Goal: Task Accomplishment & Management: Manage account settings

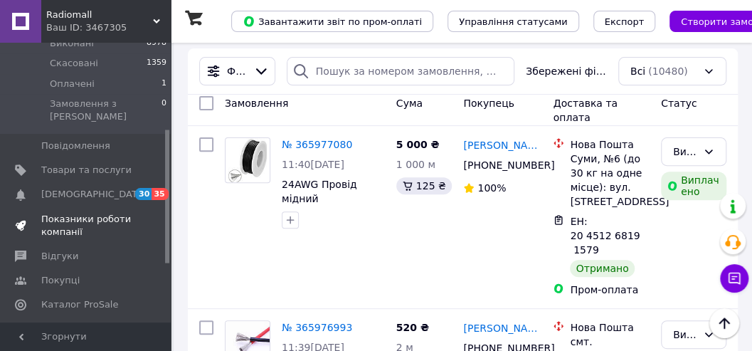
scroll to position [189, 0]
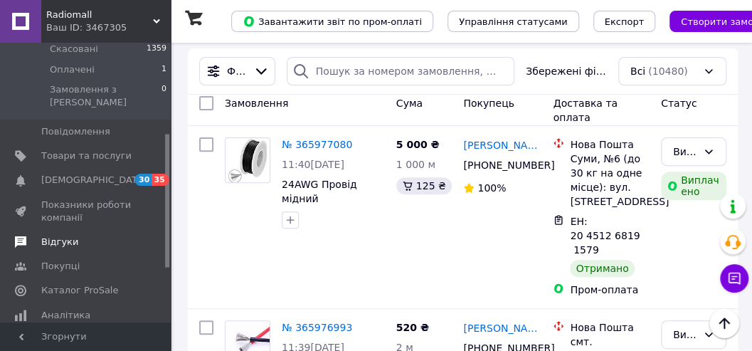
click at [64, 236] on span "Відгуки" at bounding box center [59, 242] width 37 height 13
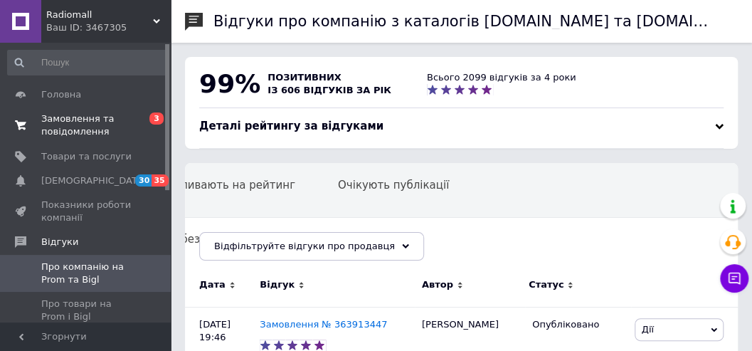
click at [57, 115] on span "Замовлення та повідомлення" at bounding box center [86, 125] width 90 height 26
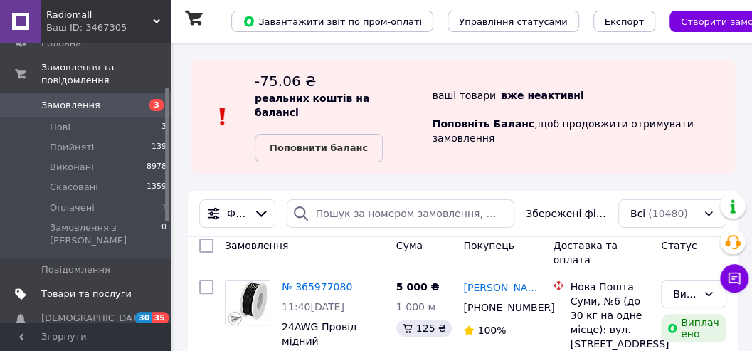
scroll to position [95, 0]
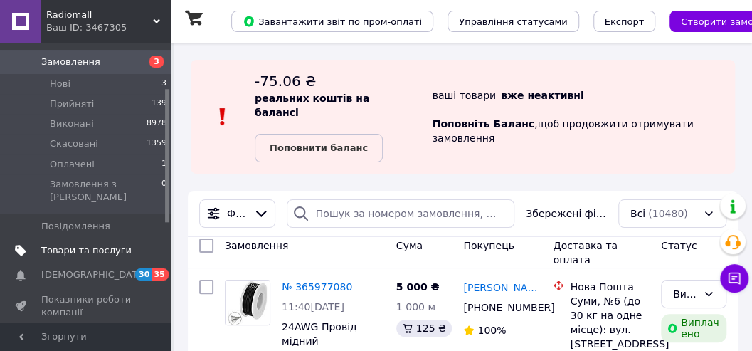
click at [77, 244] on span "Товари та послуги" at bounding box center [86, 250] width 90 height 13
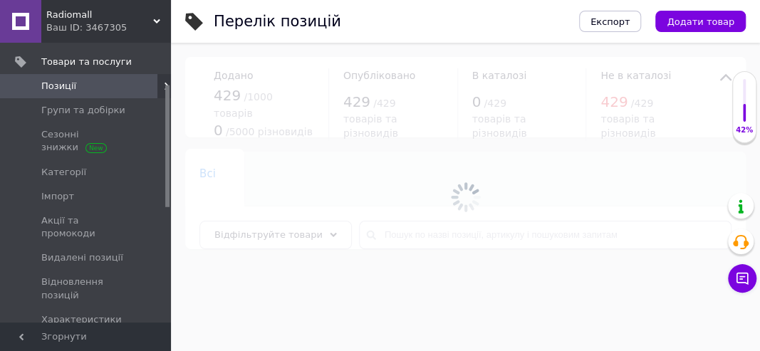
click at [389, 231] on div at bounding box center [465, 197] width 589 height 308
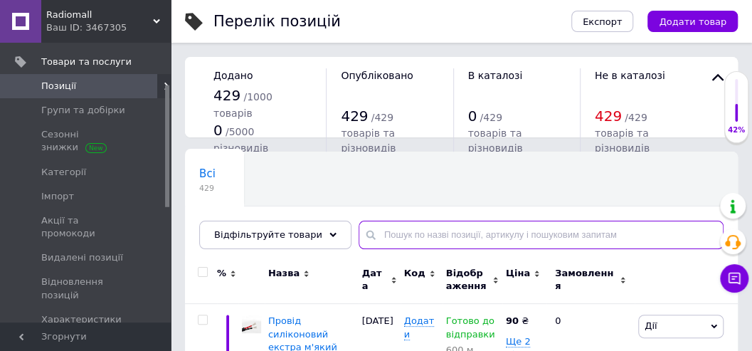
click at [382, 238] on input "text" at bounding box center [541, 235] width 365 height 28
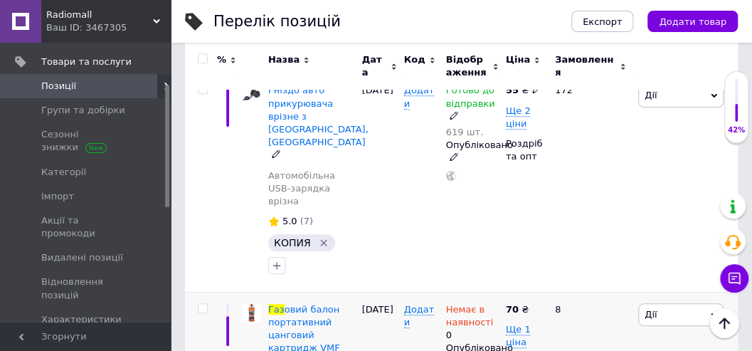
scroll to position [283, 0]
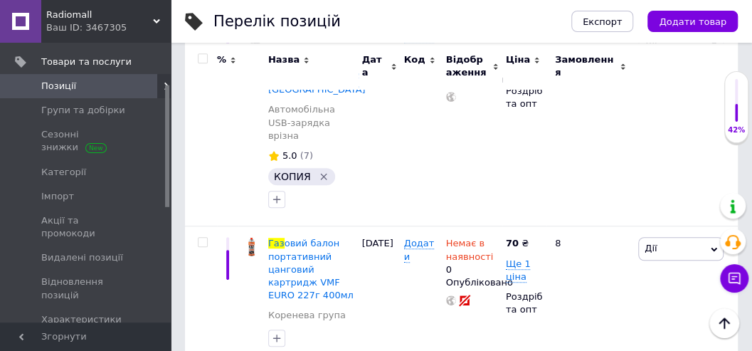
type input "газ"
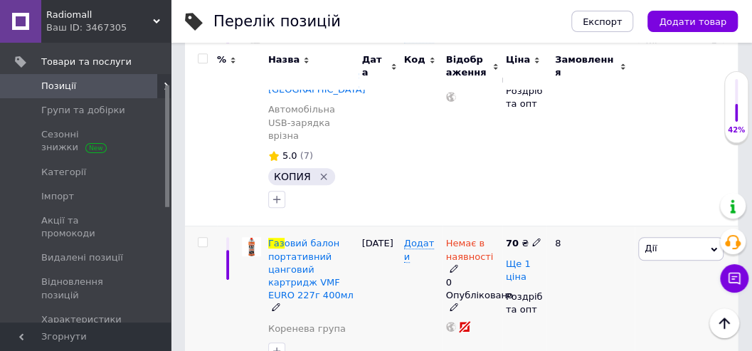
click at [510, 258] on span "Ще 1 ціна" at bounding box center [518, 270] width 25 height 24
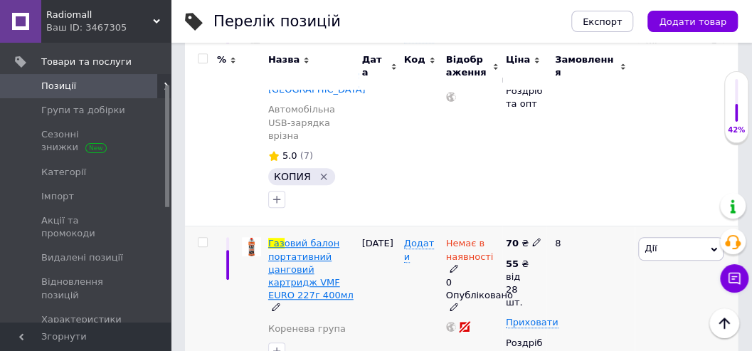
click at [316, 238] on span "овий балон портативний цанговий картридж VMF EURO 227г 400мл" at bounding box center [310, 269] width 85 height 63
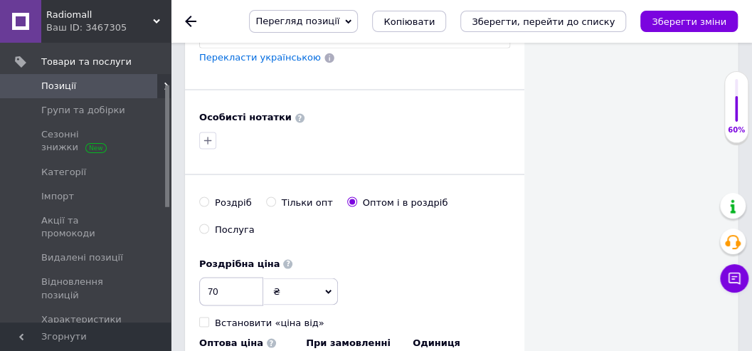
scroll to position [1091, 0]
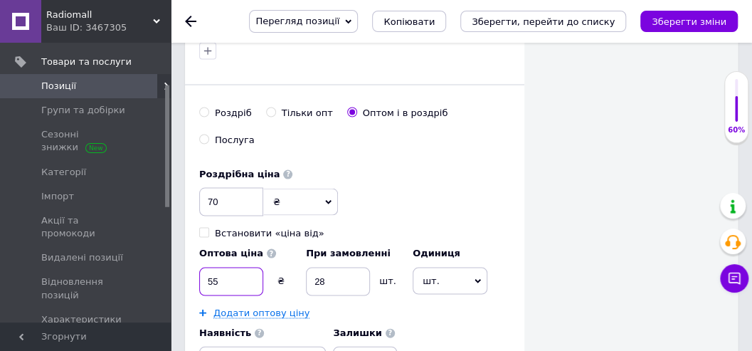
drag, startPoint x: 228, startPoint y: 246, endPoint x: 199, endPoint y: 246, distance: 28.5
click at [199, 267] on input "55" at bounding box center [231, 281] width 64 height 28
type input "40"
drag, startPoint x: 229, startPoint y: 162, endPoint x: 198, endPoint y: 173, distance: 32.4
click at [202, 187] on input "70" at bounding box center [231, 201] width 64 height 28
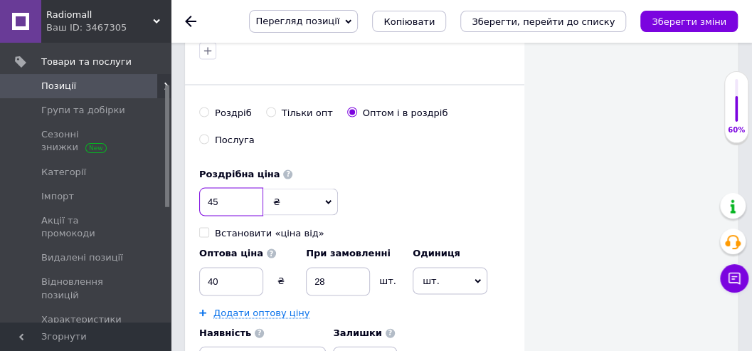
type input "45"
click at [231, 267] on input "40" at bounding box center [231, 281] width 64 height 28
drag, startPoint x: 233, startPoint y: 246, endPoint x: 205, endPoint y: 245, distance: 27.8
click at [205, 267] on input "40" at bounding box center [231, 281] width 64 height 28
type input "37"
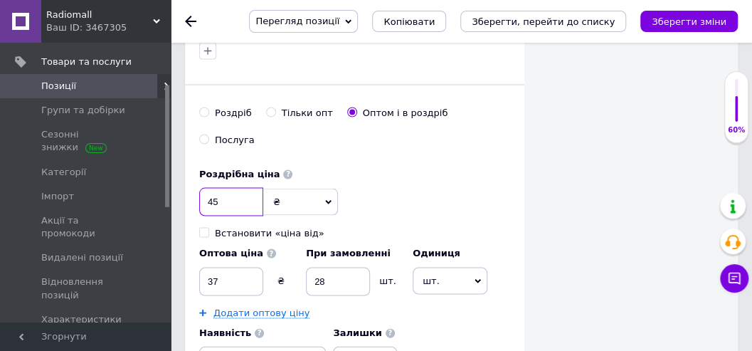
drag, startPoint x: 235, startPoint y: 167, endPoint x: 212, endPoint y: 164, distance: 22.9
click at [212, 187] on input "45" at bounding box center [231, 201] width 64 height 28
click at [224, 187] on input "43" at bounding box center [231, 201] width 64 height 28
type input "40"
click at [211, 267] on input "37" at bounding box center [231, 281] width 64 height 28
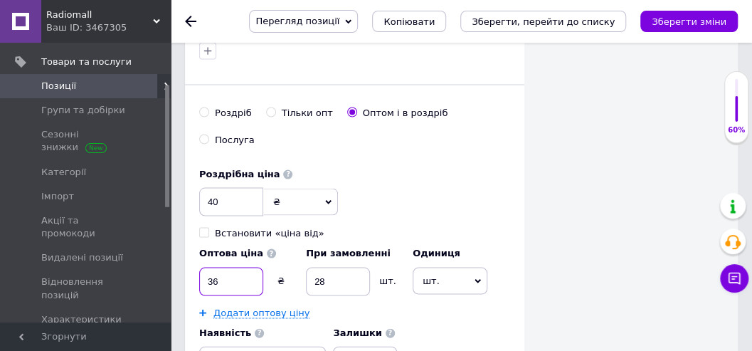
type input "36"
click at [377, 189] on div "Роздрібна ціна 40 ₴ $ EUR CHF GBP ¥ PLN ₸ MDL HUF KGS CNY TRY KRW lei Встановит…" at bounding box center [354, 267] width 311 height 214
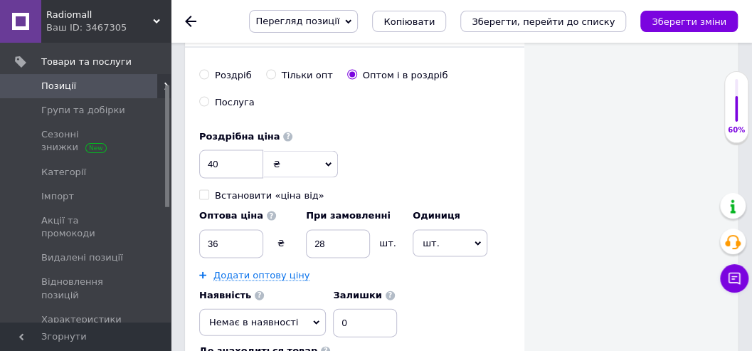
scroll to position [1186, 0]
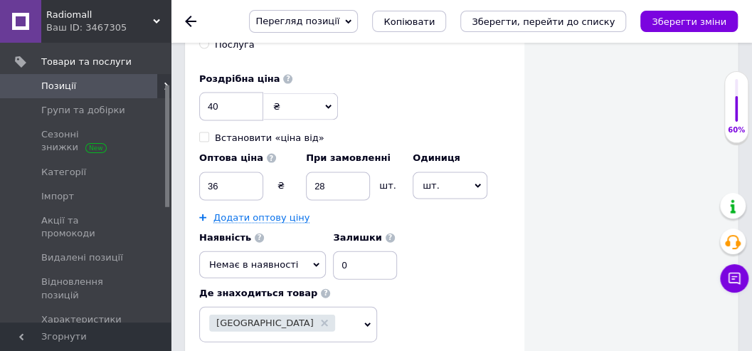
click at [292, 251] on span "Немає в наявності" at bounding box center [262, 264] width 127 height 27
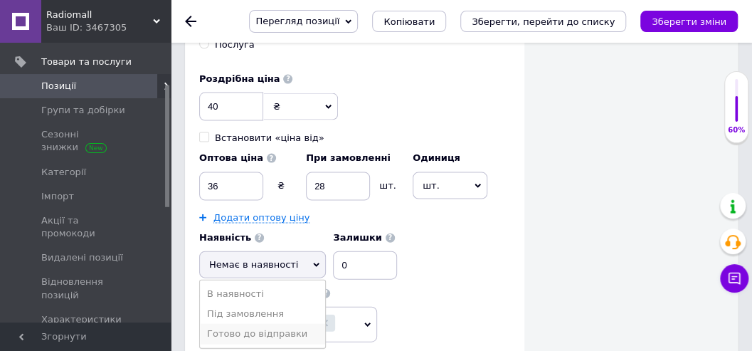
click at [267, 324] on li "Готово до відправки" at bounding box center [262, 334] width 125 height 20
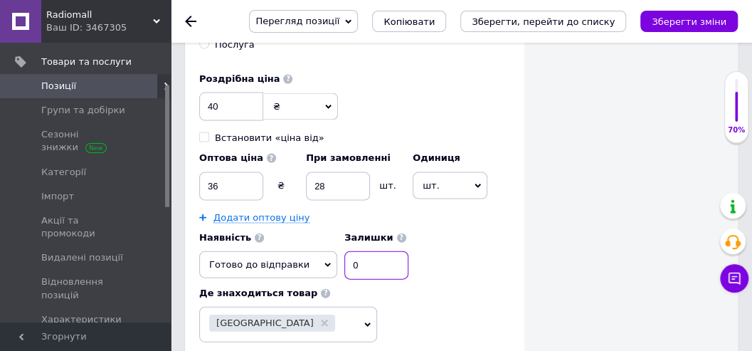
drag, startPoint x: 352, startPoint y: 229, endPoint x: 324, endPoint y: 236, distance: 29.2
click at [345, 251] on input "0" at bounding box center [377, 265] width 64 height 28
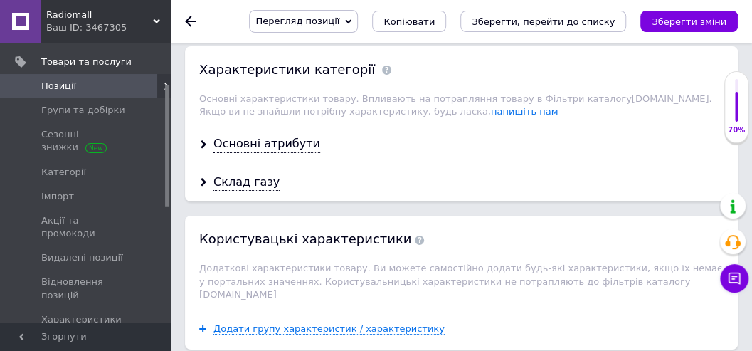
scroll to position [2183, 0]
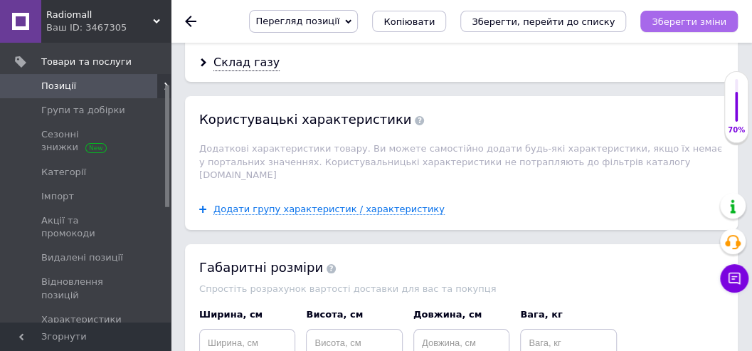
type input "90"
click at [683, 19] on icon "Зберегти зміни" at bounding box center [689, 21] width 75 height 11
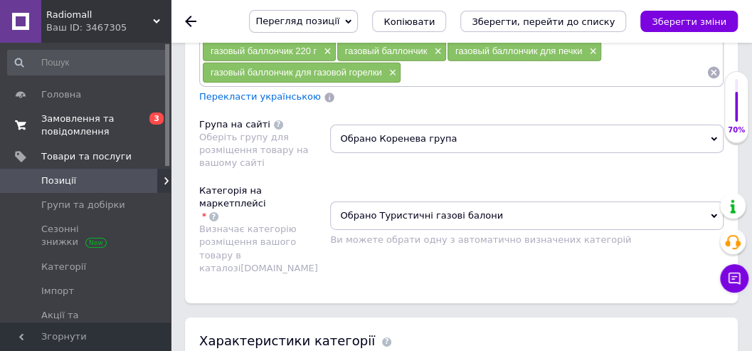
scroll to position [1812, 0]
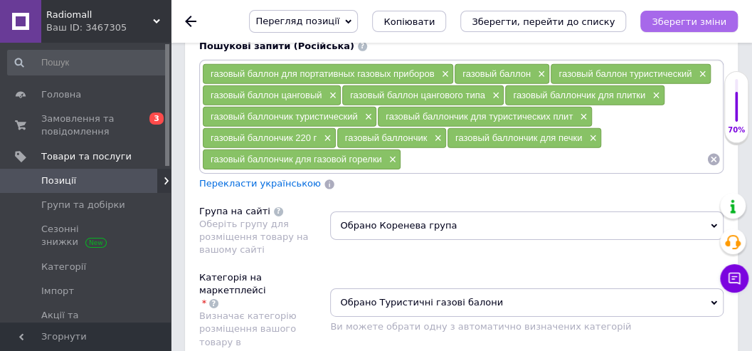
click at [685, 19] on icon "Зберегти зміни" at bounding box center [689, 21] width 75 height 11
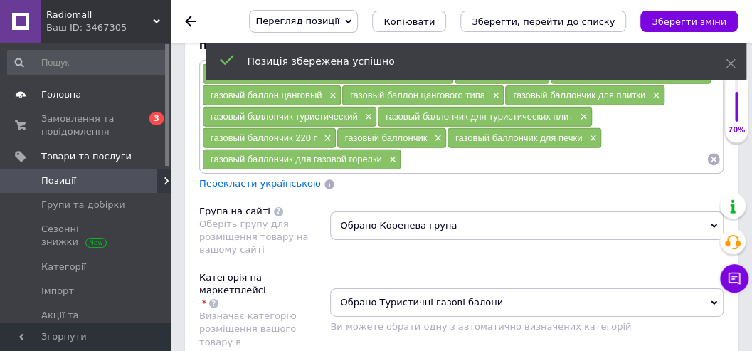
click at [58, 95] on span "Головна" at bounding box center [61, 94] width 40 height 13
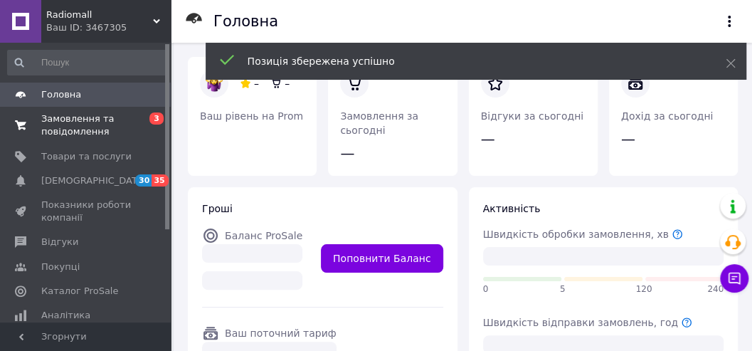
click at [55, 122] on span "Замовлення та повідомлення" at bounding box center [86, 125] width 90 height 26
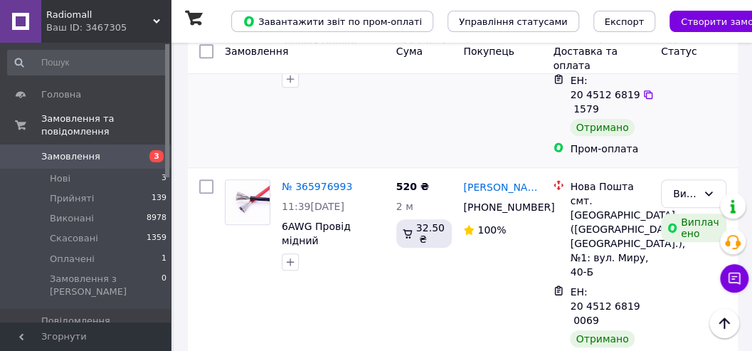
scroll to position [285, 0]
